Goal: Information Seeking & Learning: Learn about a topic

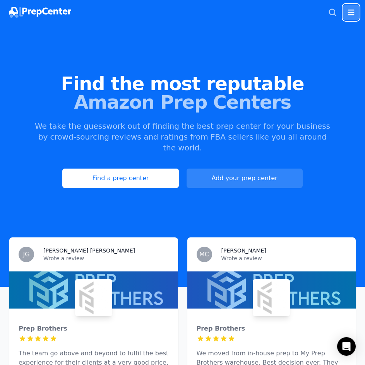
click at [346, 7] on button "Open main menu" at bounding box center [350, 12] width 15 height 15
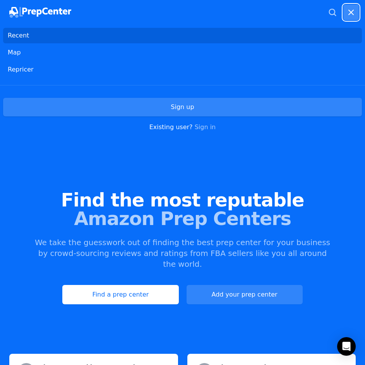
click at [346, 7] on button "Open main menu" at bounding box center [350, 12] width 15 height 15
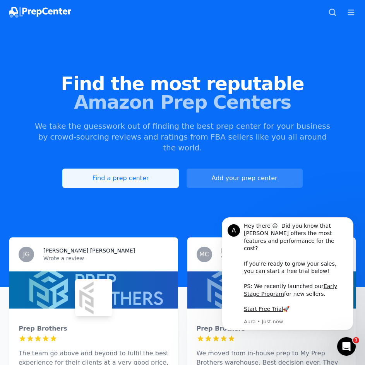
click at [130, 169] on link "Find a prep center" at bounding box center [120, 178] width 116 height 19
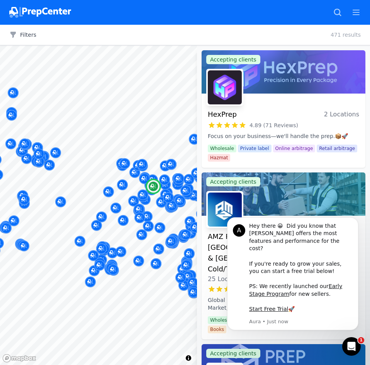
click at [285, 148] on span "Online arbitrage" at bounding box center [294, 149] width 43 height 8
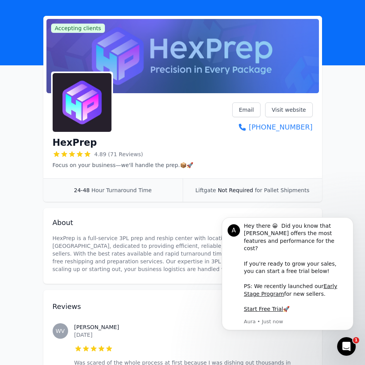
scroll to position [39, 0]
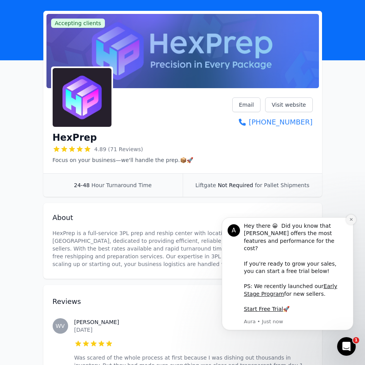
click at [352, 222] on icon "Dismiss notification" at bounding box center [351, 219] width 4 height 4
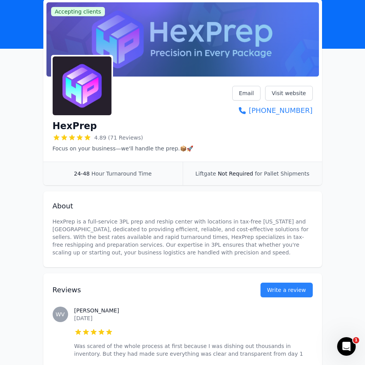
scroll to position [0, 0]
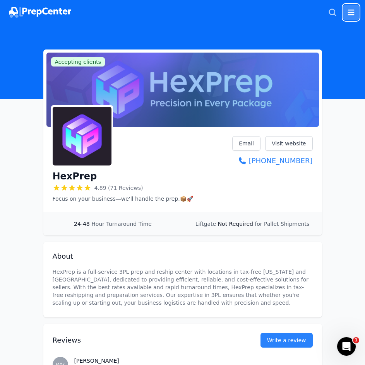
click at [350, 11] on icon "button" at bounding box center [350, 12] width 9 height 9
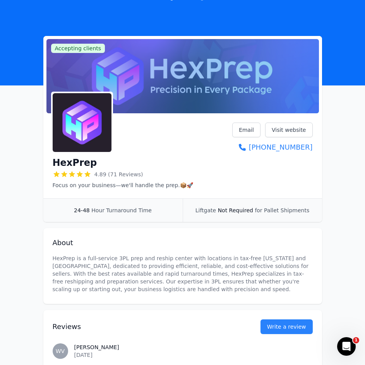
scroll to position [116, 0]
